Goal: Navigation & Orientation: Find specific page/section

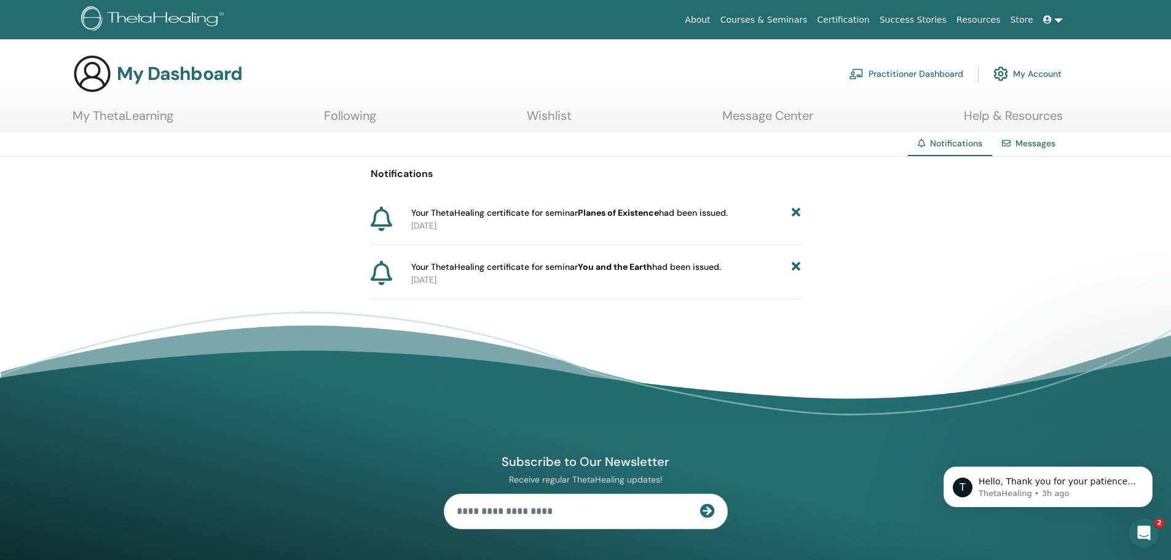
click at [794, 212] on icon at bounding box center [796, 213] width 9 height 13
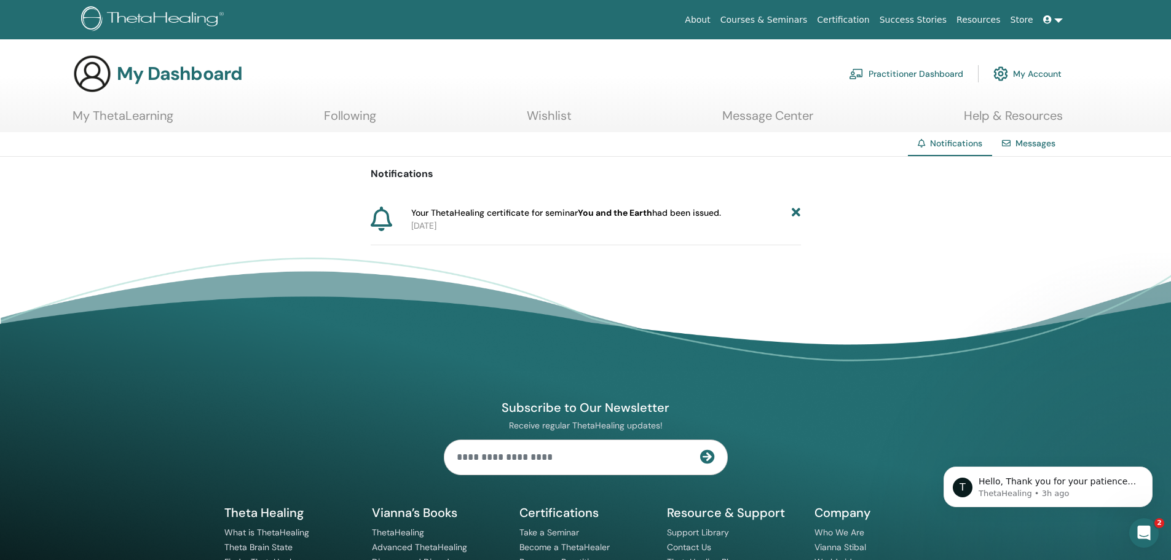
click at [795, 210] on icon at bounding box center [796, 213] width 9 height 13
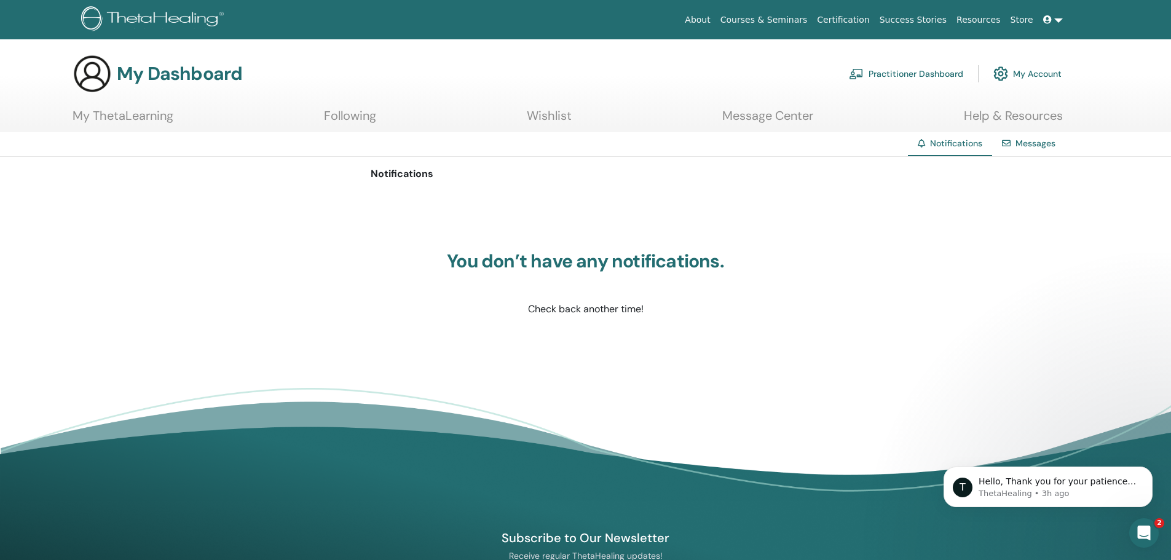
click at [944, 77] on link "Practitioner Dashboard" at bounding box center [906, 73] width 114 height 27
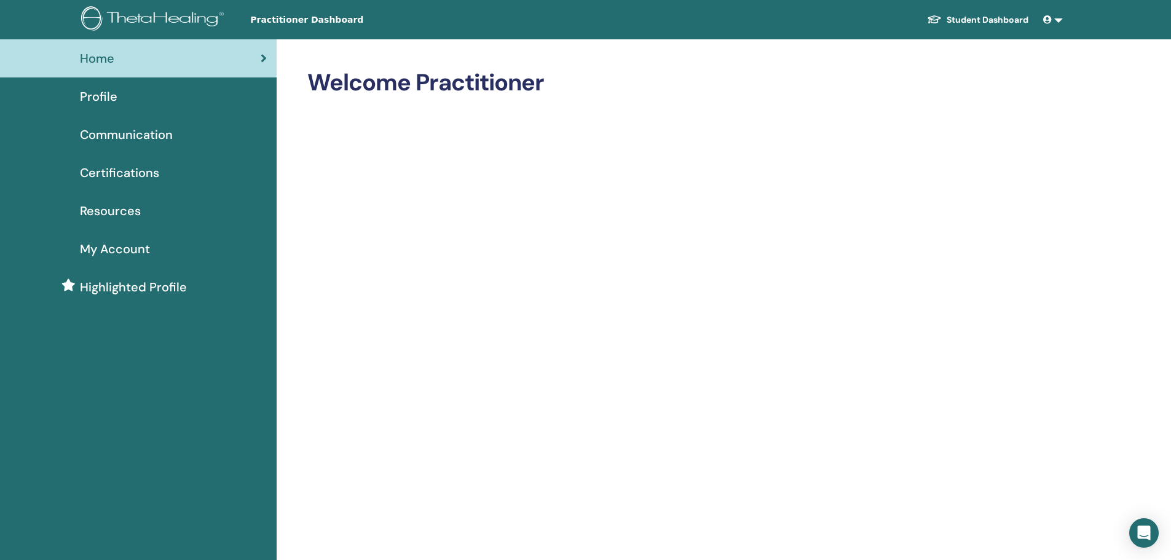
click at [140, 170] on span "Certifications" at bounding box center [119, 173] width 79 height 18
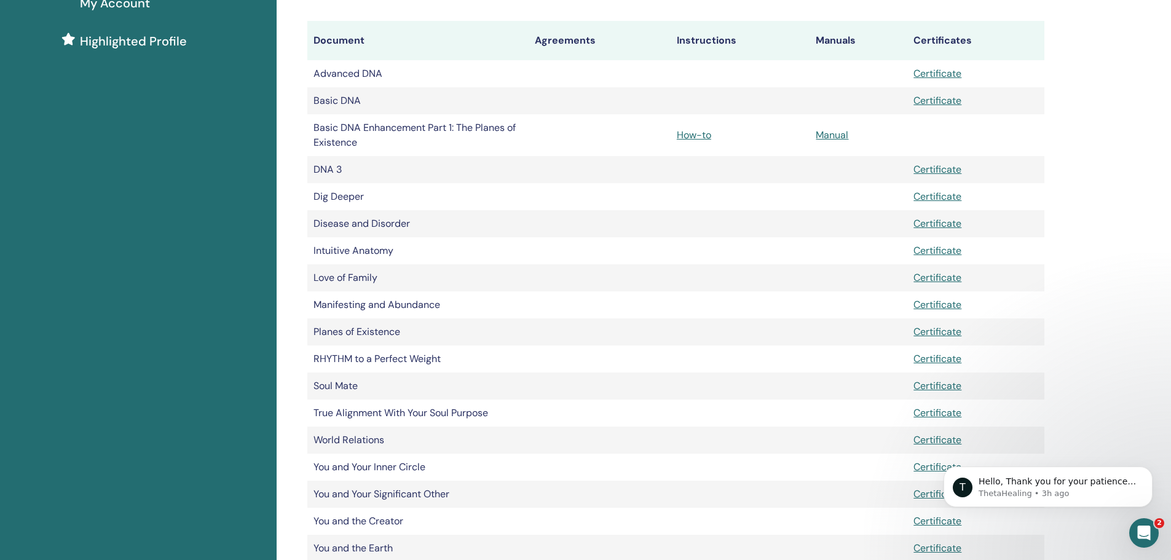
scroll to position [123, 0]
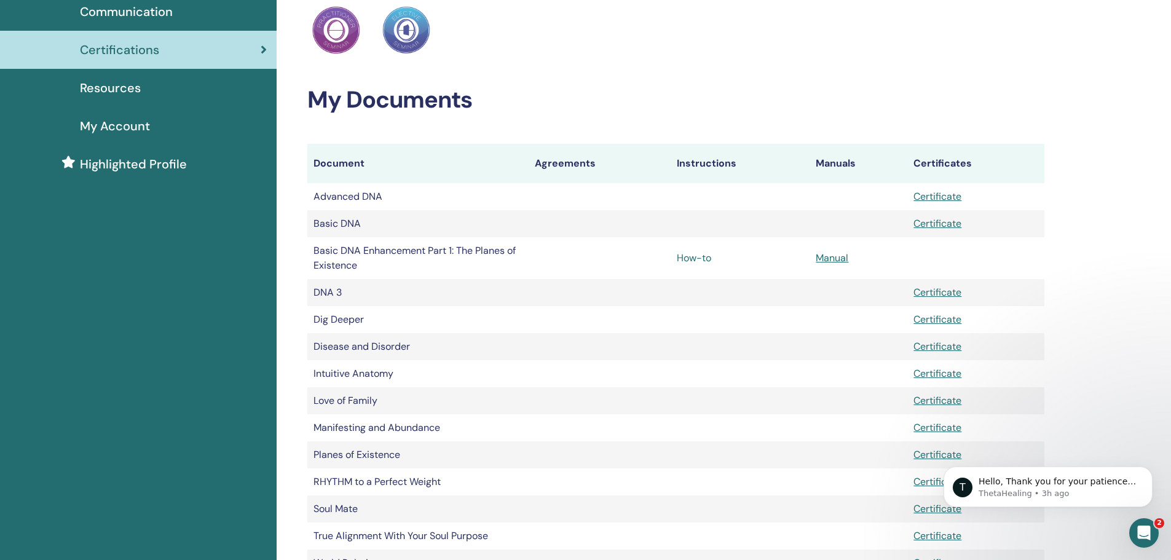
click at [699, 259] on link "How-to" at bounding box center [694, 257] width 34 height 13
click at [827, 258] on link "Manual" at bounding box center [832, 257] width 33 height 13
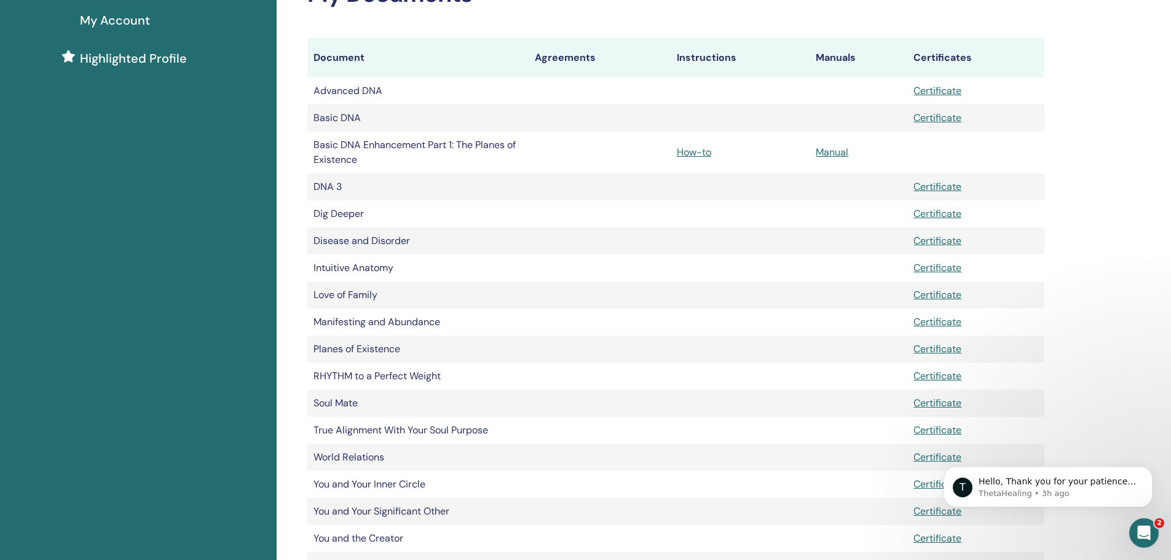
scroll to position [123, 0]
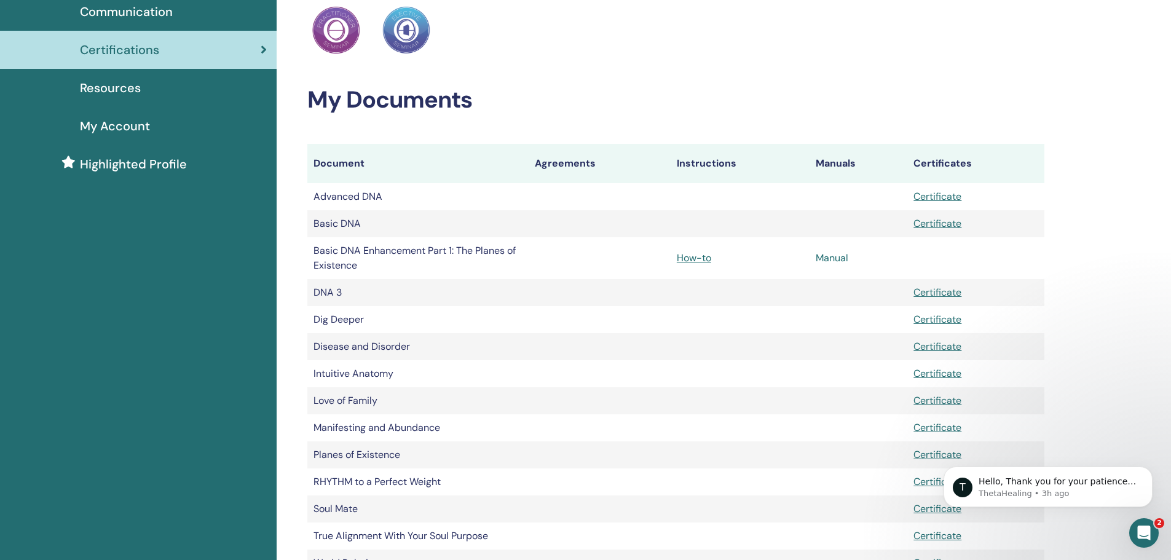
click at [823, 260] on link "Manual" at bounding box center [832, 257] width 33 height 13
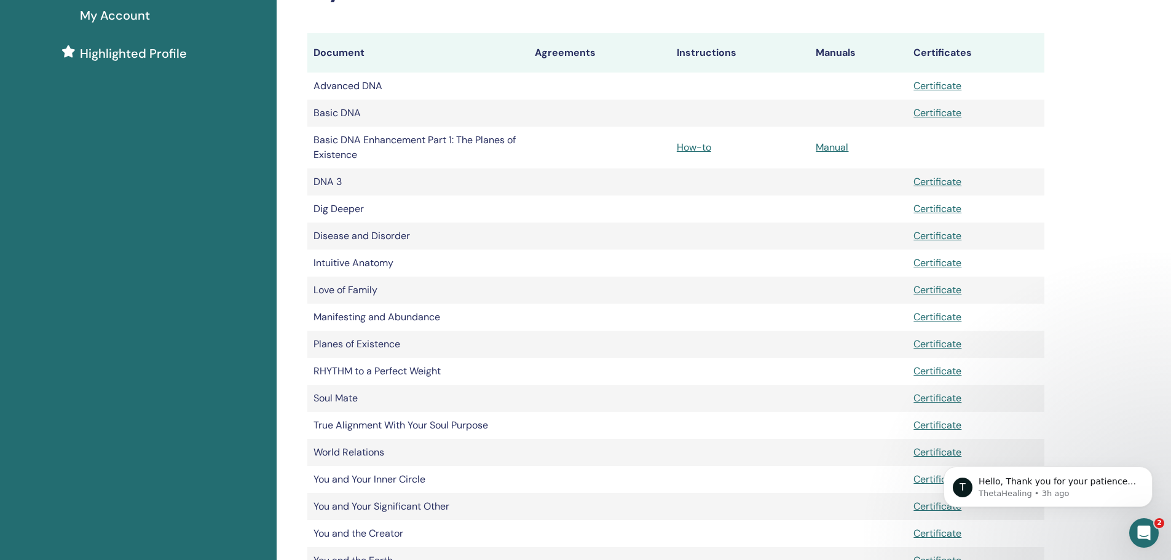
scroll to position [123, 0]
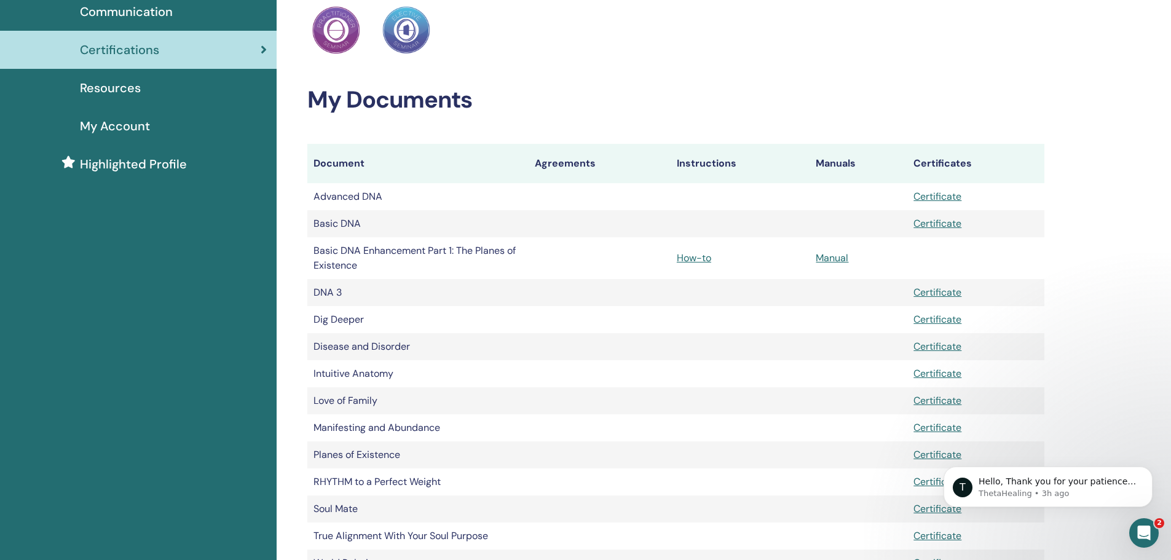
click at [105, 88] on span "Resources" at bounding box center [110, 88] width 61 height 18
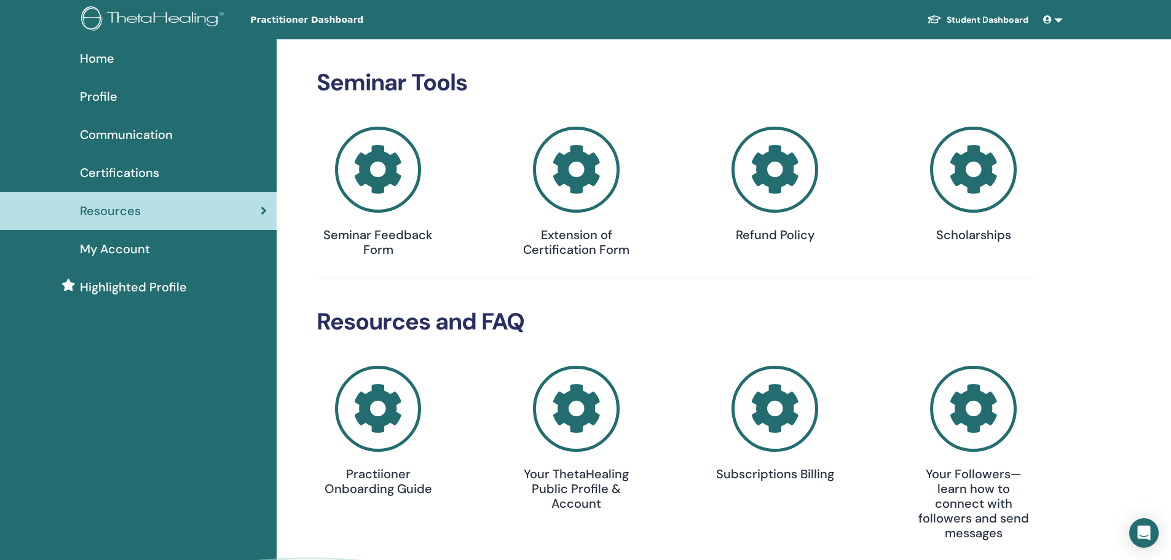
click at [103, 130] on span "Communication" at bounding box center [126, 134] width 93 height 18
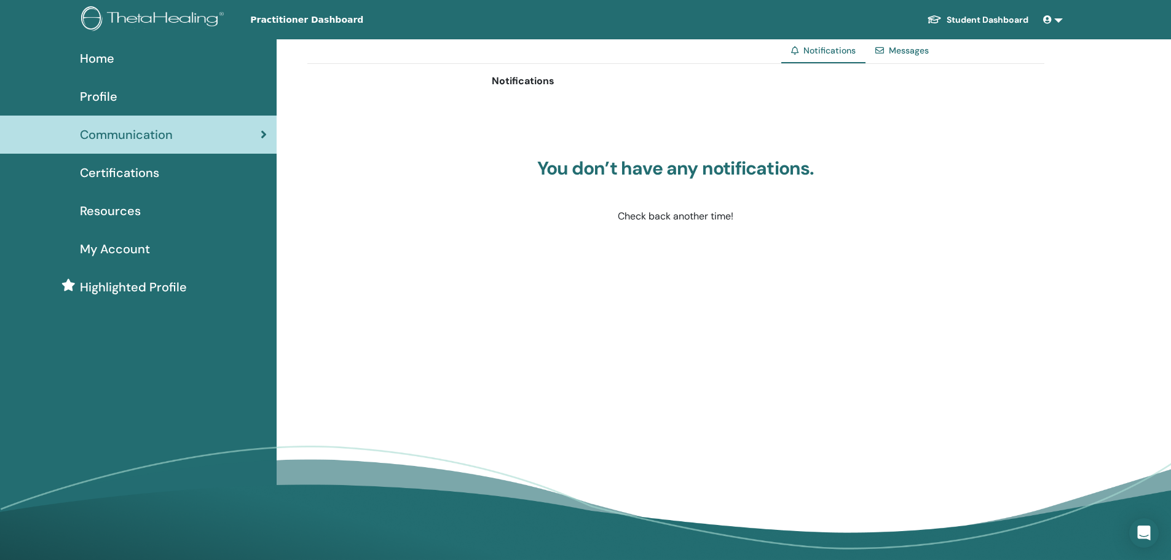
click at [102, 100] on span "Profile" at bounding box center [98, 96] width 37 height 18
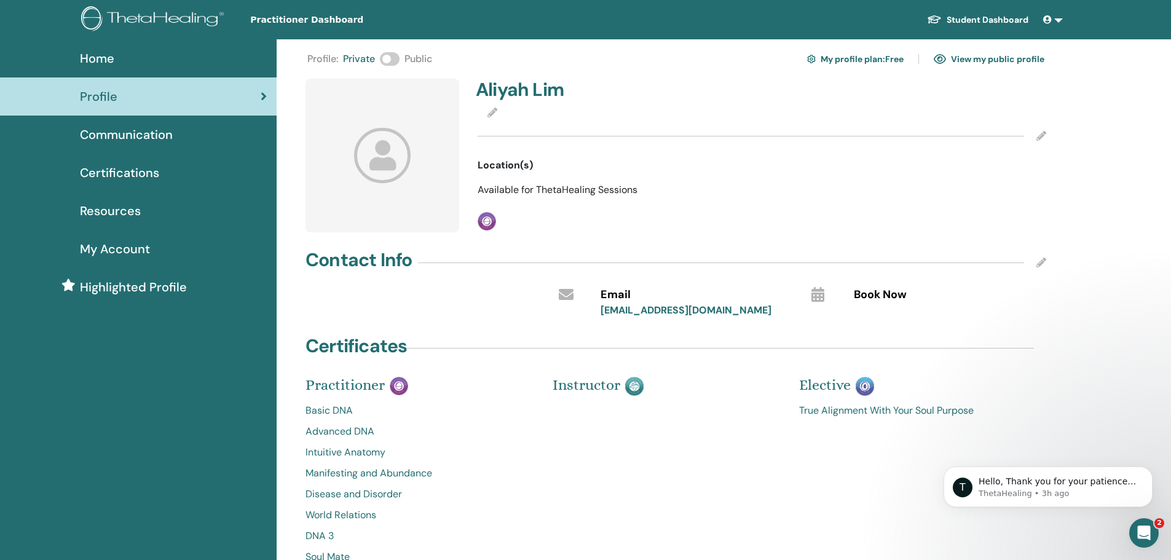
click at [96, 248] on span "My Account" at bounding box center [115, 249] width 70 height 18
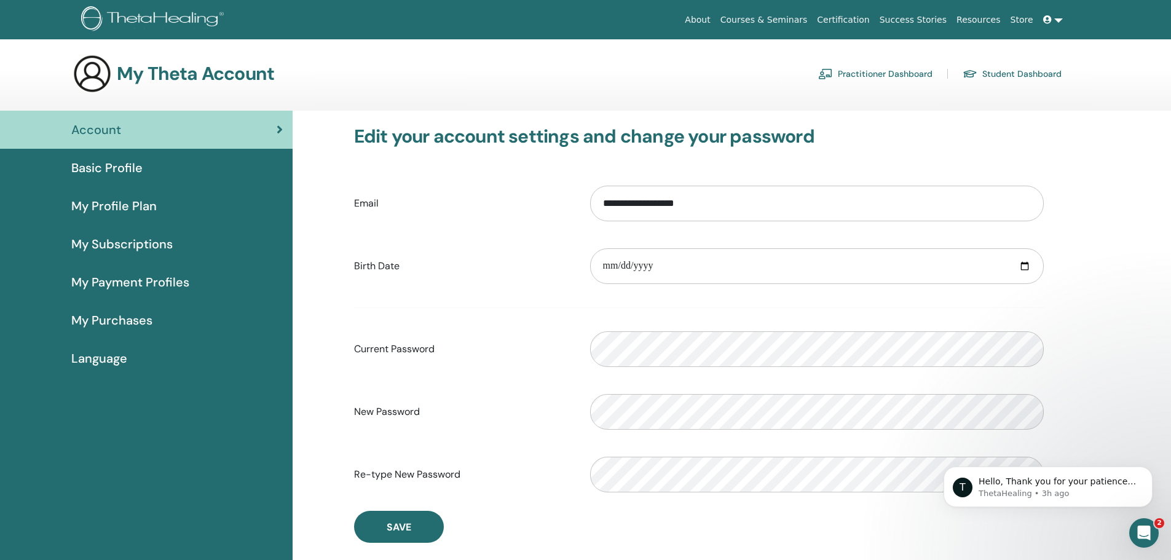
click at [105, 202] on span "My Profile Plan" at bounding box center [113, 206] width 85 height 18
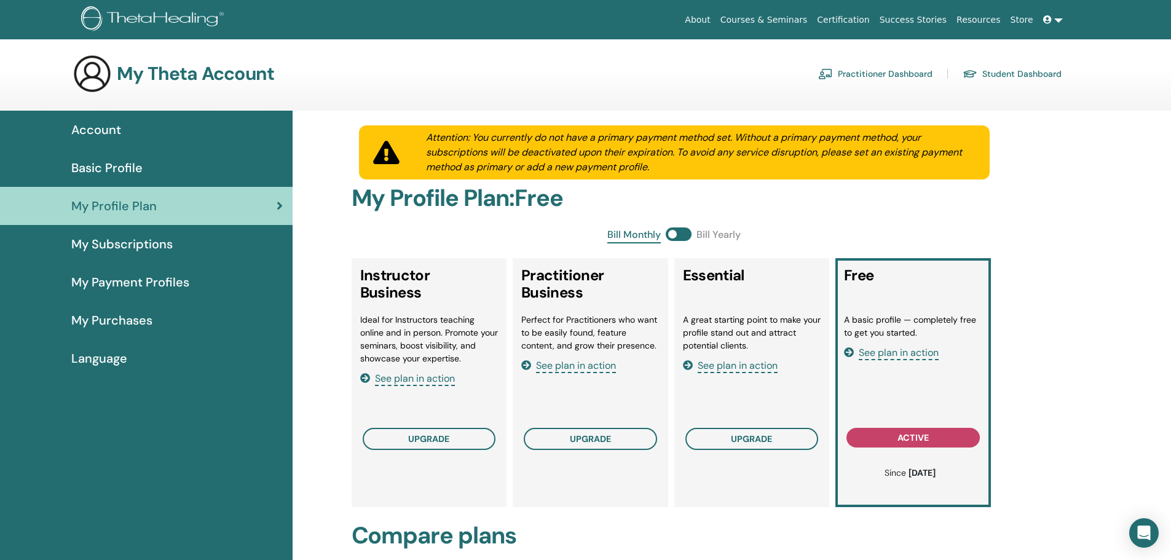
click at [108, 172] on span "Basic Profile" at bounding box center [106, 168] width 71 height 18
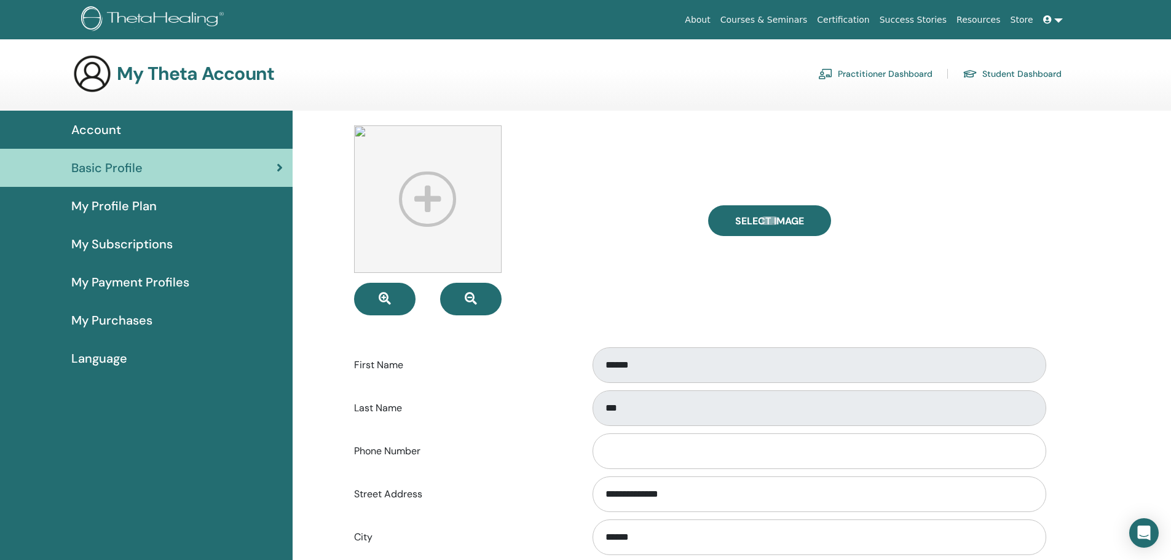
click at [115, 316] on span "My Purchases" at bounding box center [111, 320] width 81 height 18
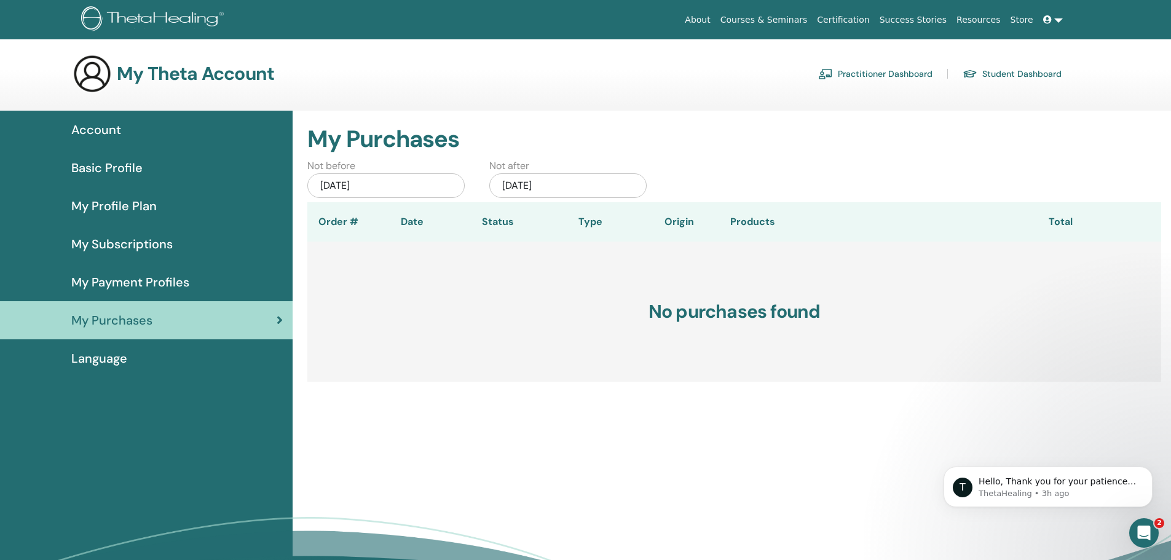
click at [1016, 69] on link "Student Dashboard" at bounding box center [1012, 74] width 99 height 20
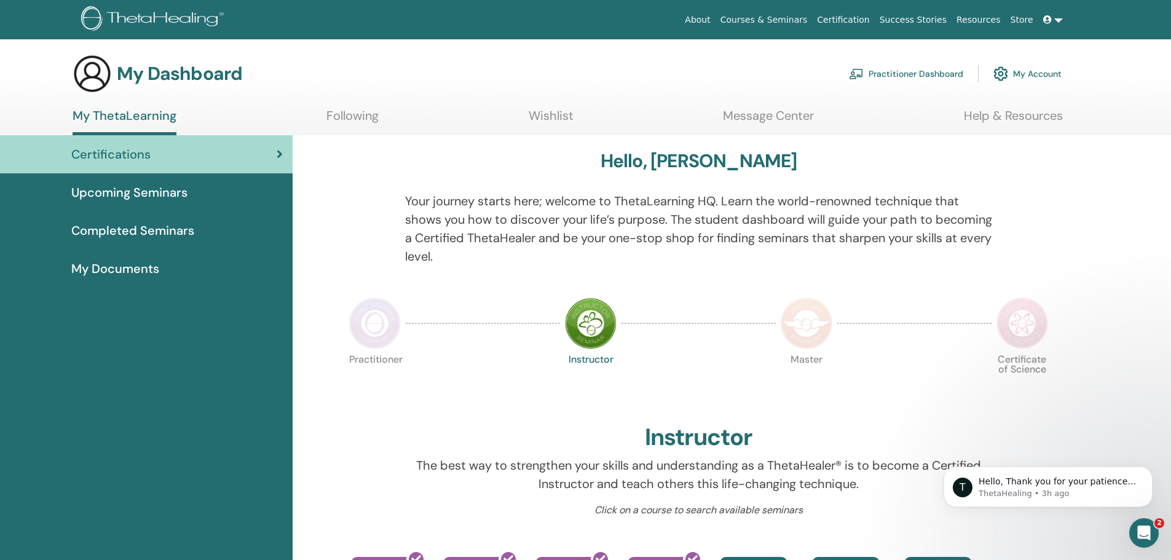
click at [110, 234] on span "Completed Seminars" at bounding box center [132, 230] width 123 height 18
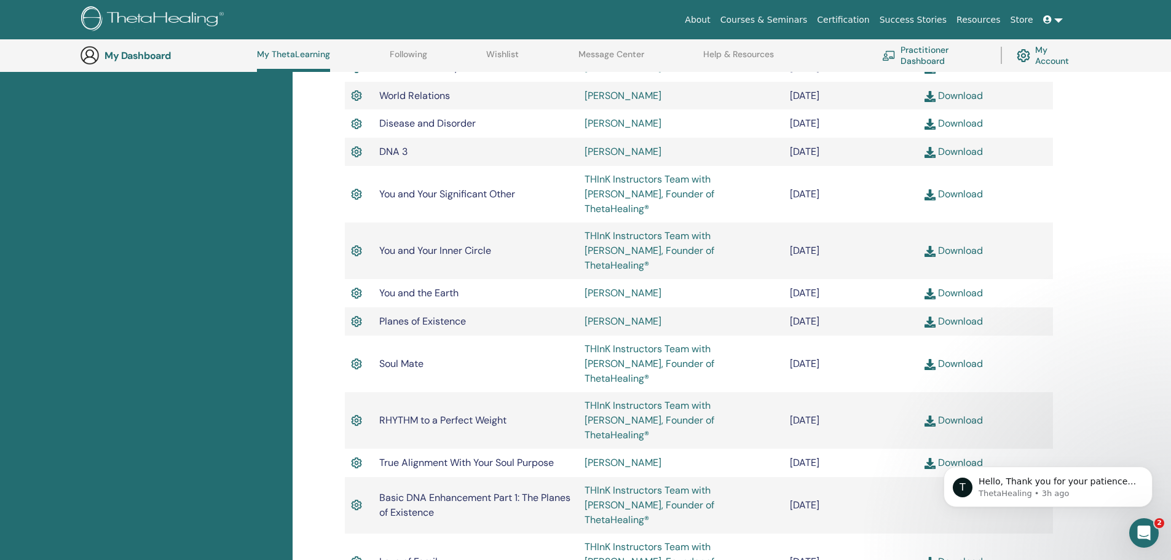
scroll to position [709, 0]
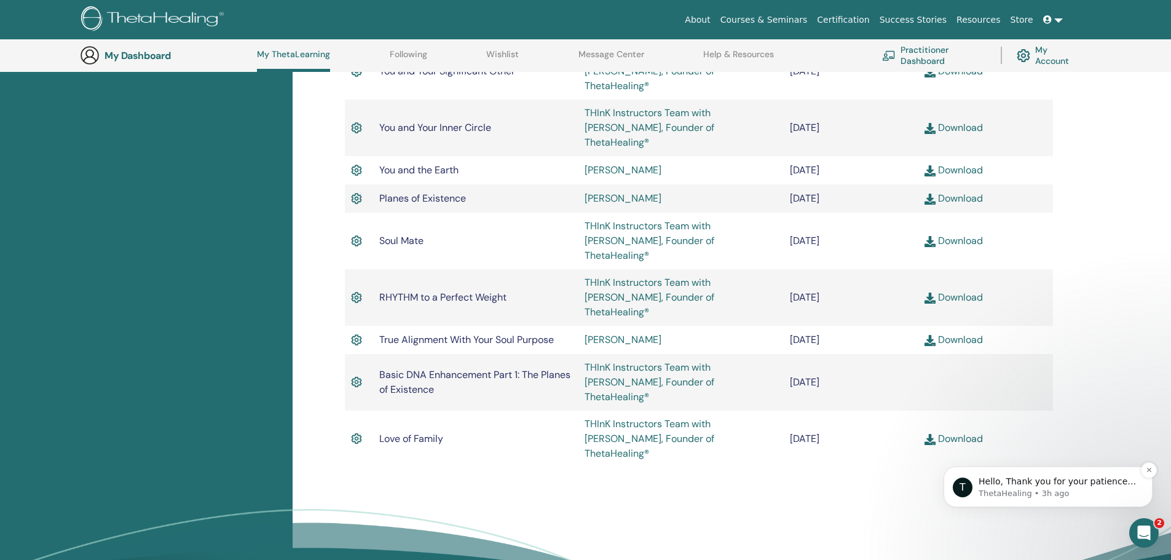
click at [1070, 483] on span "Hello, Thank you for your patience. The Enhancement seminar has now been added …" at bounding box center [1057, 493] width 157 height 34
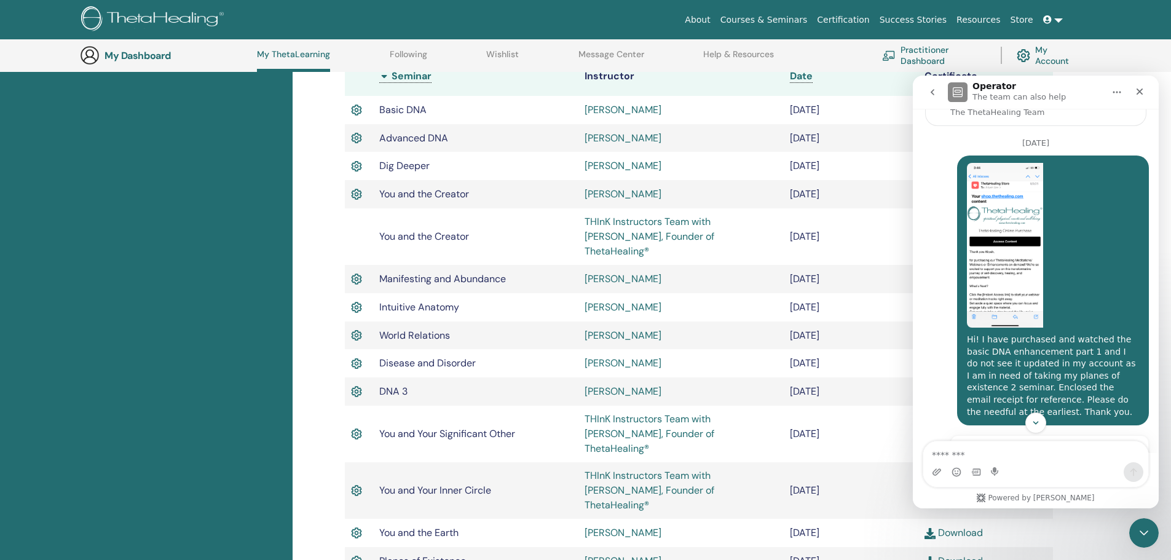
scroll to position [0, 0]
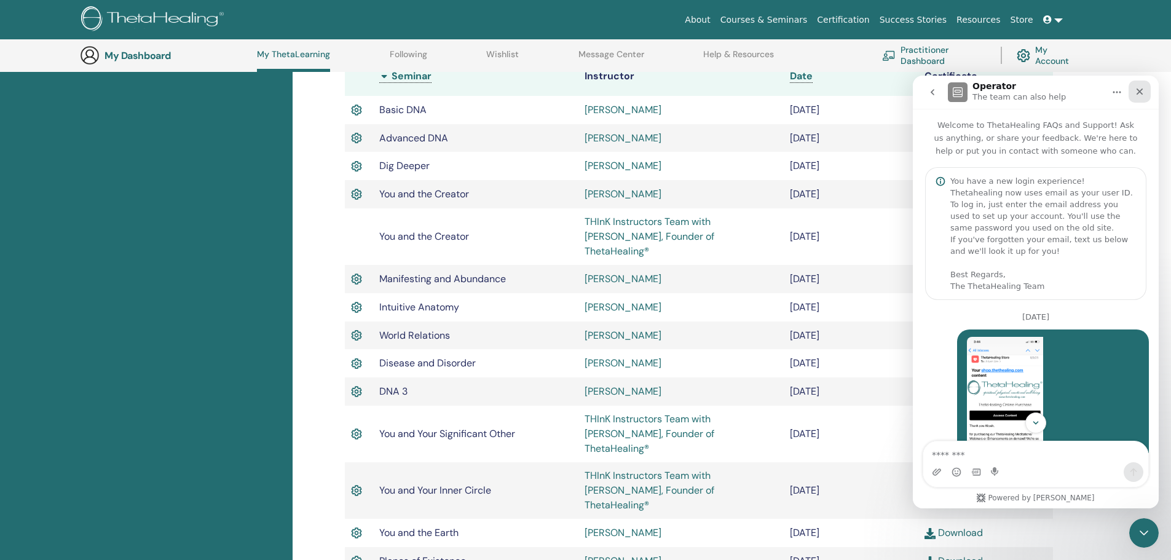
click at [1146, 91] on div "Close" at bounding box center [1140, 92] width 22 height 22
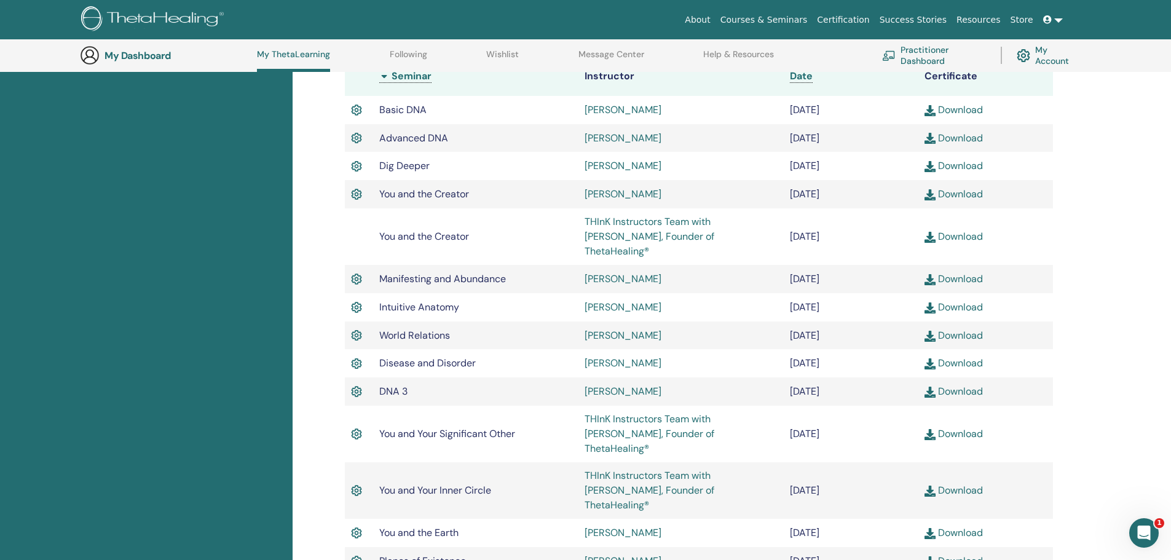
scroll to position [593, 0]
click at [1148, 527] on icon "Open Intercom Messenger" at bounding box center [1142, 531] width 20 height 20
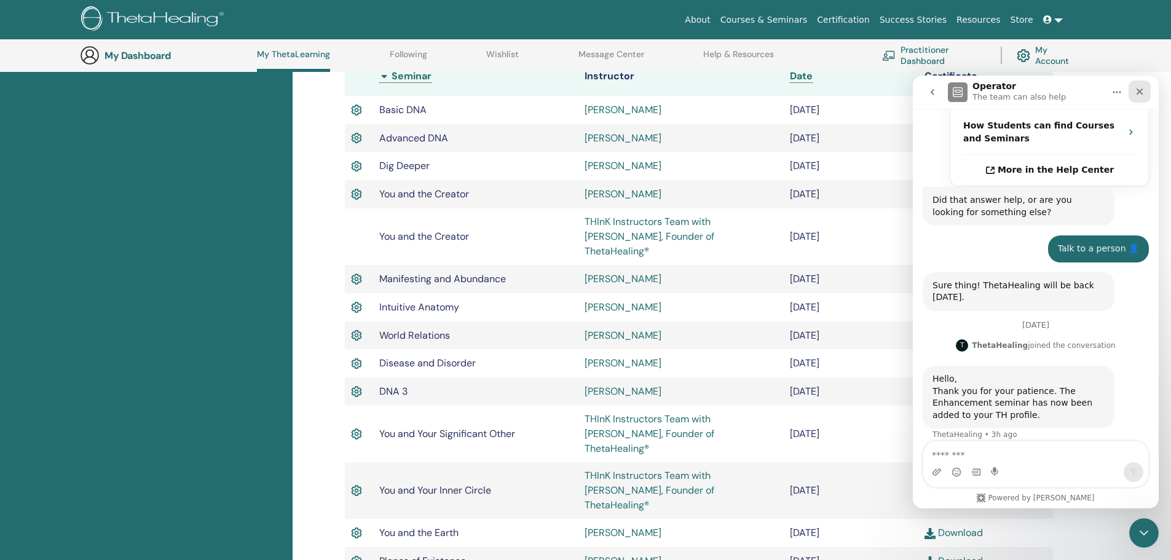
click at [1141, 92] on icon "Close" at bounding box center [1140, 92] width 10 height 10
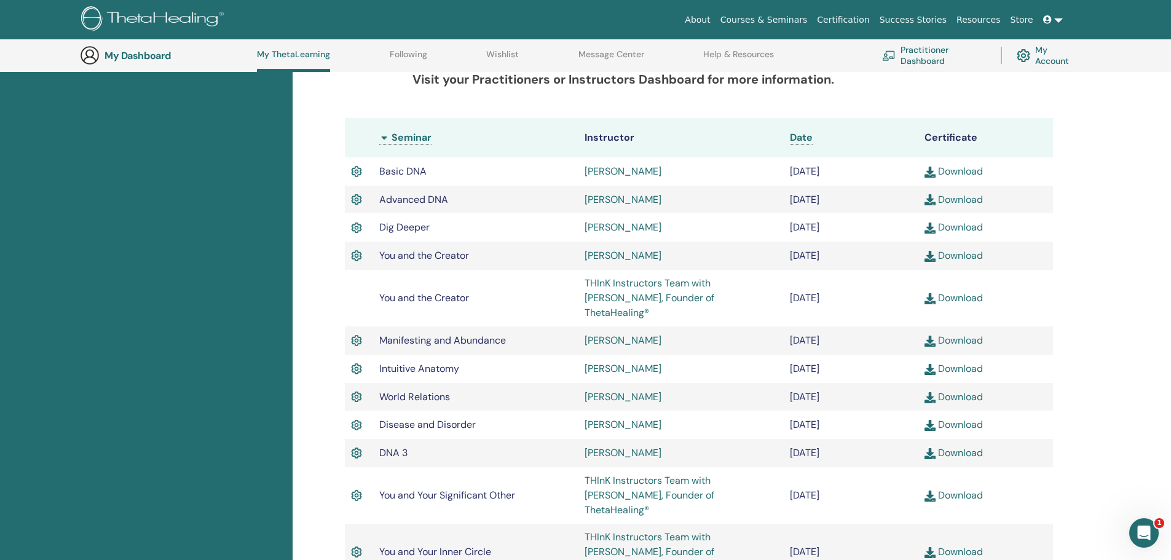
scroll to position [0, 0]
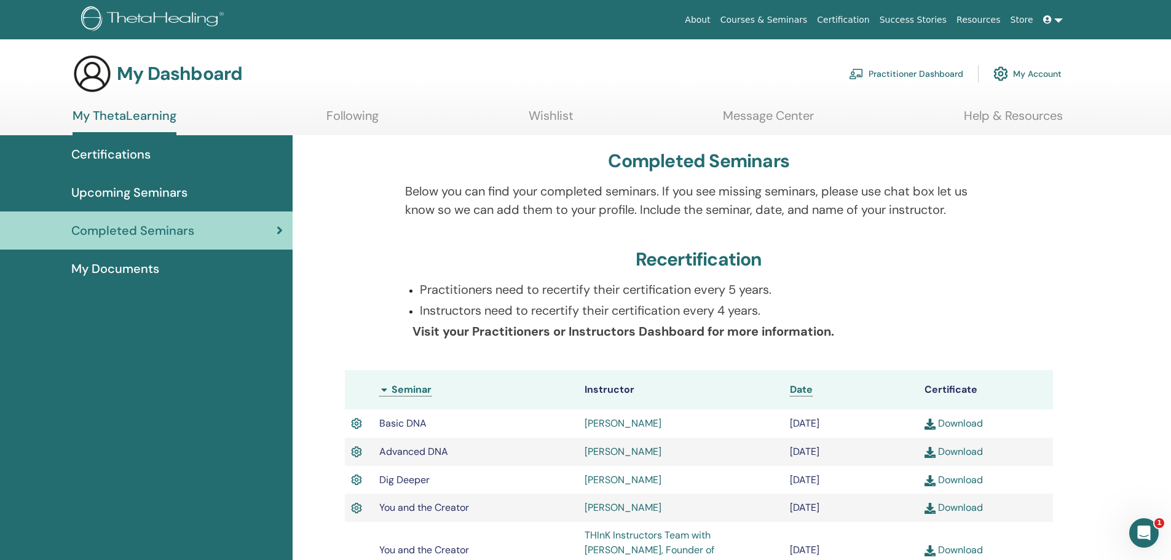
click at [112, 19] on img at bounding box center [154, 20] width 147 height 28
